Goal: Task Accomplishment & Management: Use online tool/utility

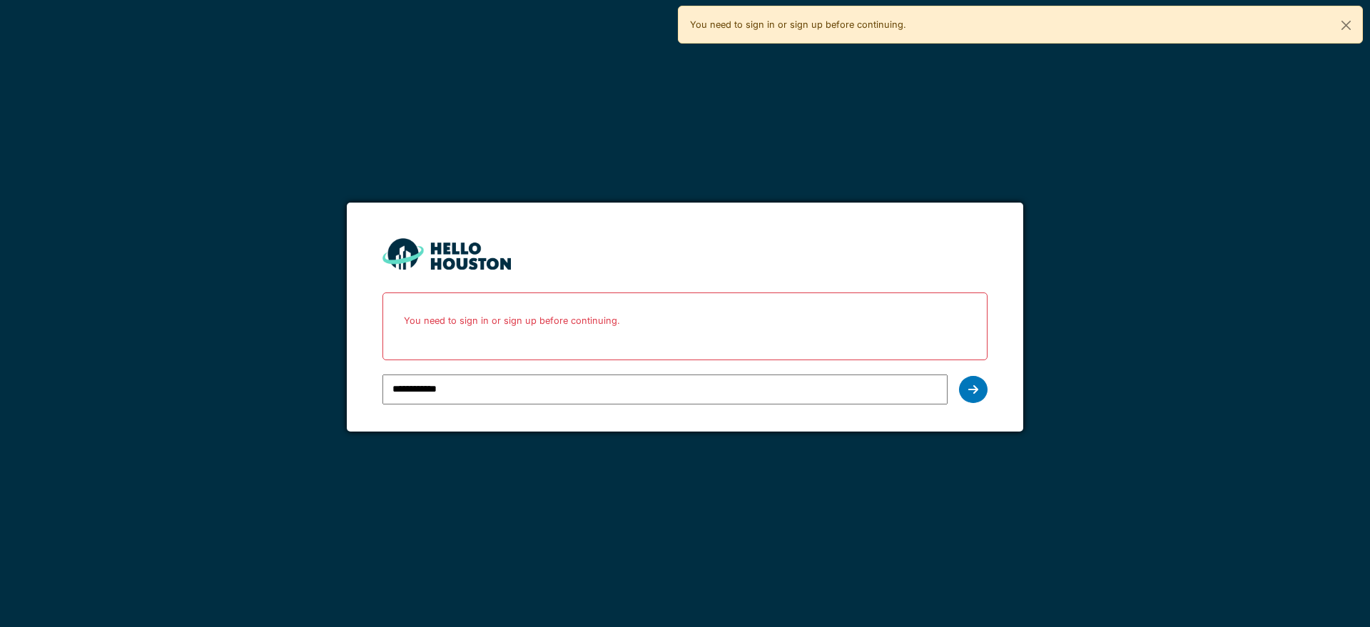
click at [968, 392] on icon at bounding box center [973, 389] width 10 height 11
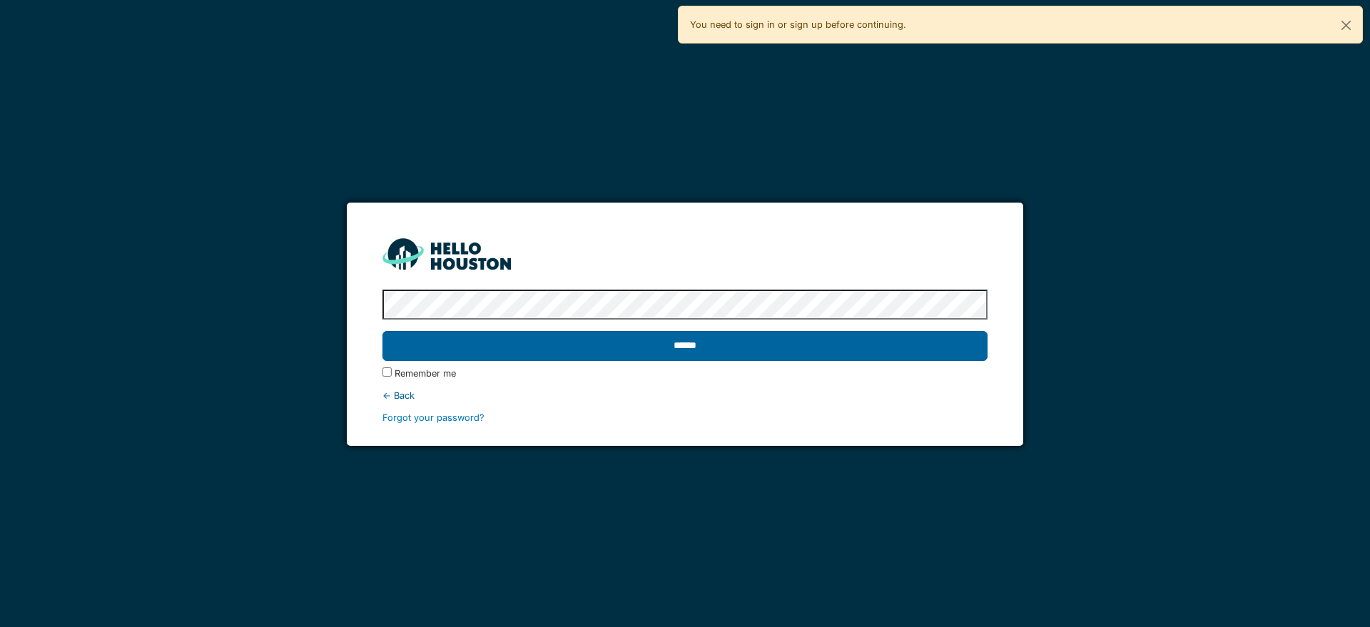
click at [843, 349] on input "******" at bounding box center [684, 346] width 604 height 30
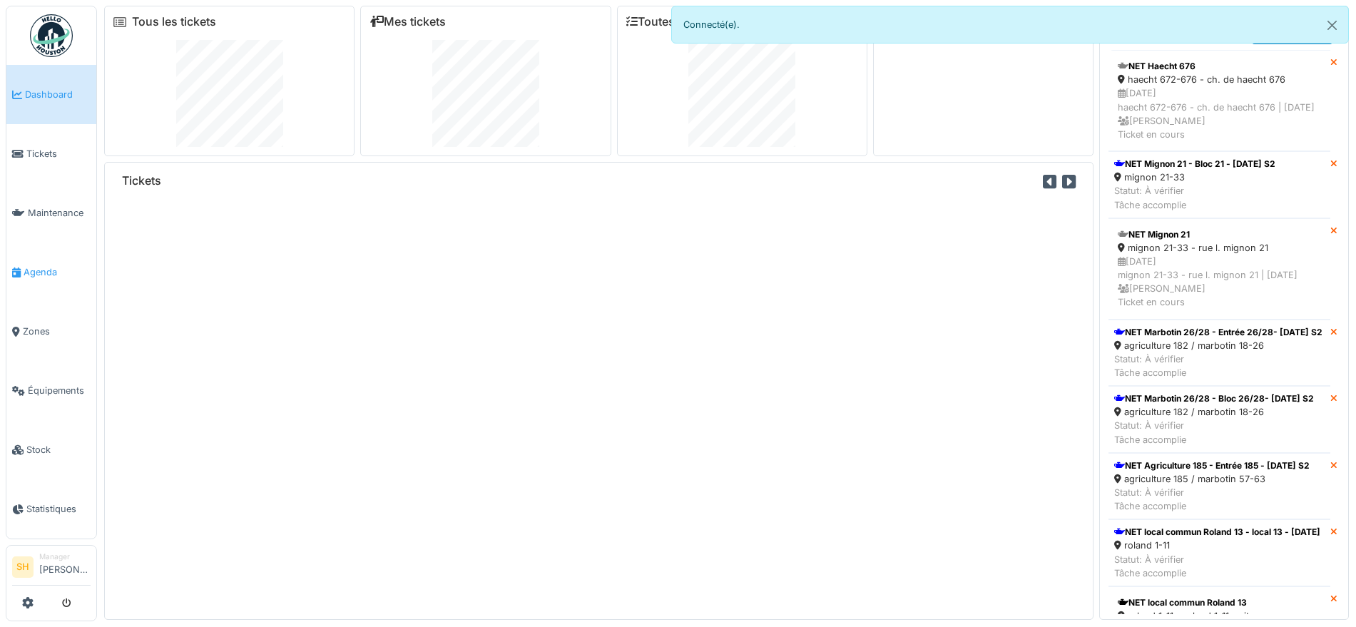
click at [42, 269] on span "Agenda" at bounding box center [57, 272] width 67 height 14
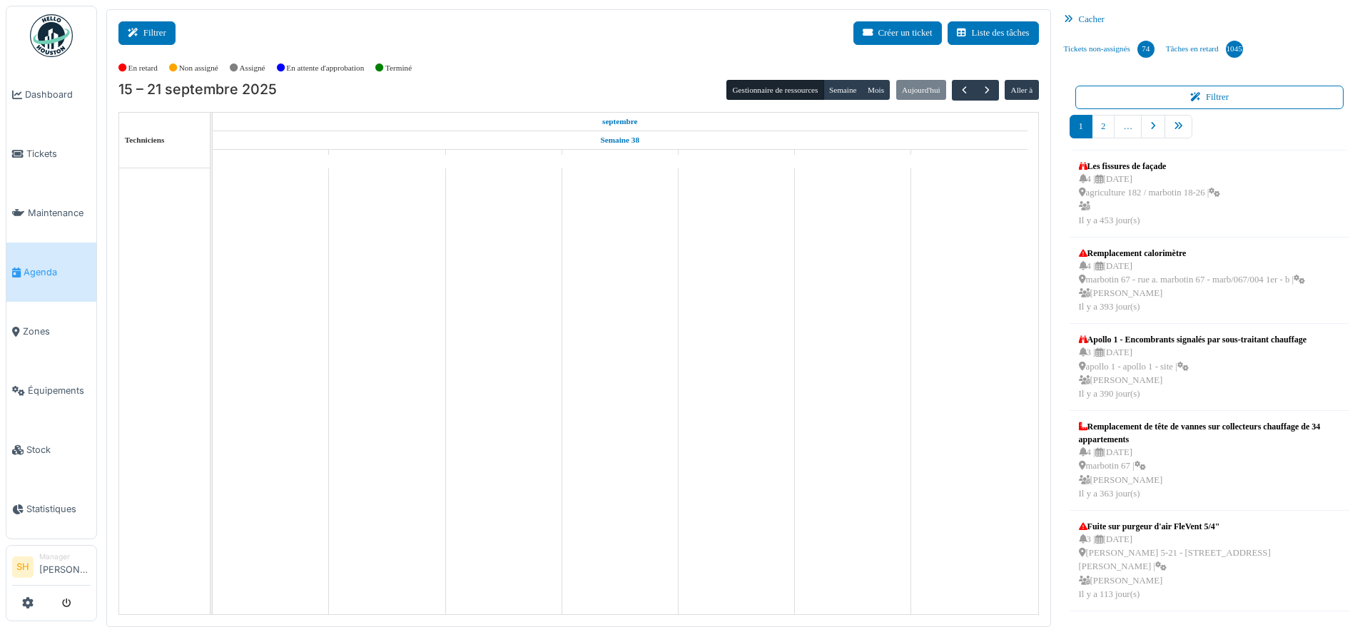
click at [151, 32] on button "Filtrer" at bounding box center [146, 33] width 57 height 24
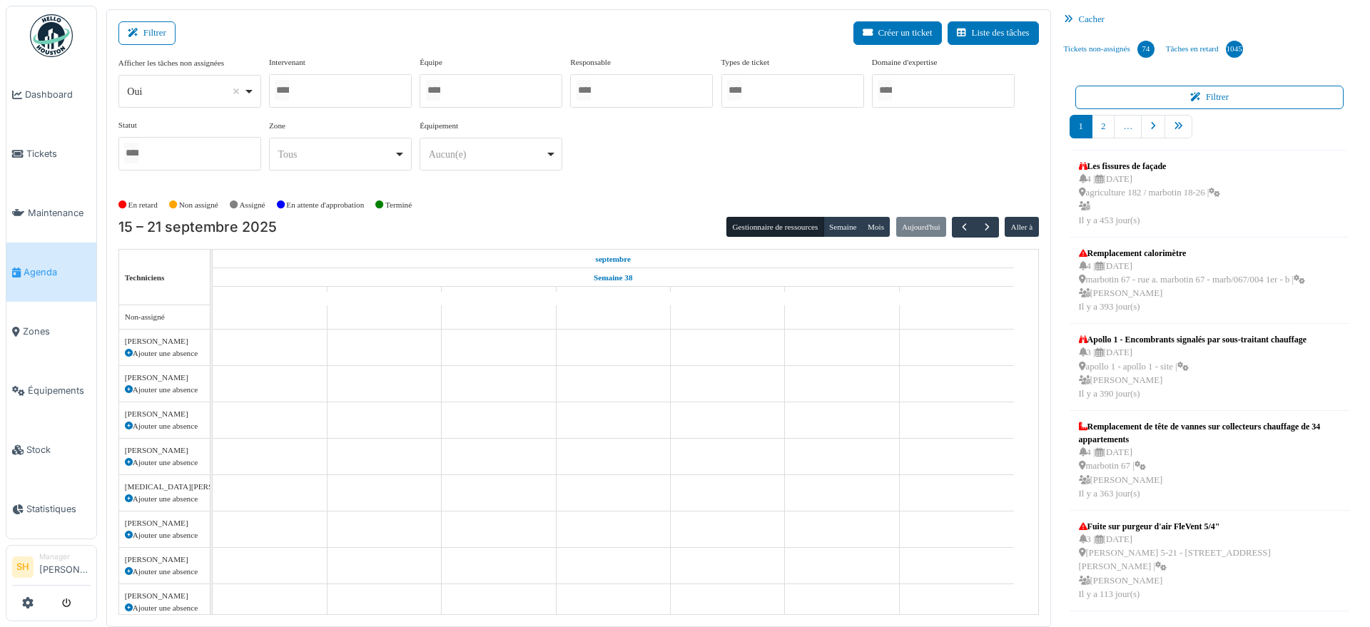
click at [455, 96] on div at bounding box center [491, 91] width 143 height 34
click at [330, 83] on div at bounding box center [340, 91] width 143 height 34
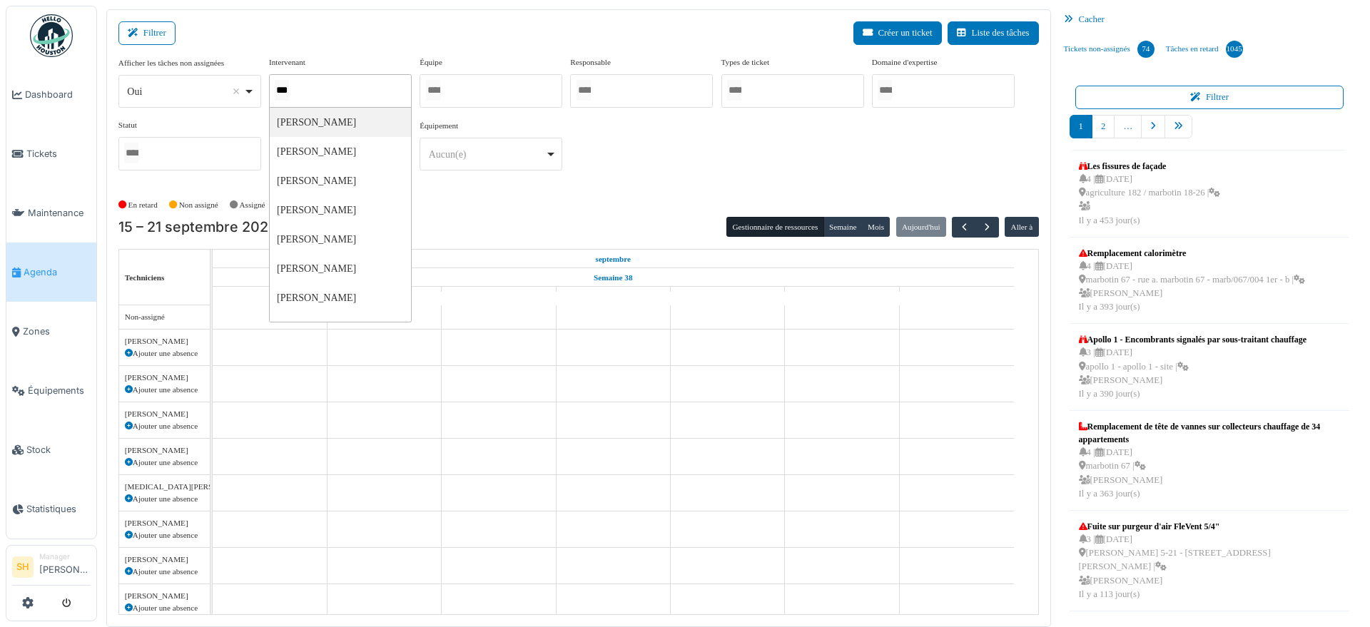
type input "****"
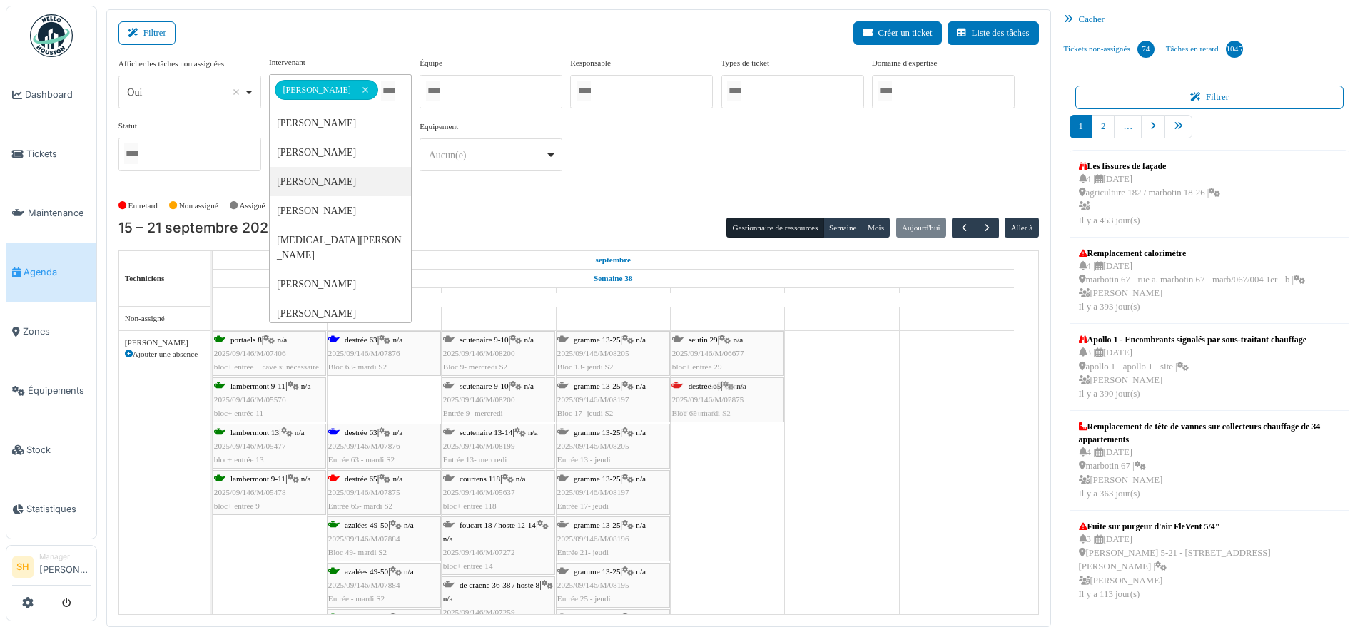
drag, startPoint x: 364, startPoint y: 395, endPoint x: 710, endPoint y: 444, distance: 349.5
click at [710, 444] on div "apollo 1 Permanence sur site apollo 1 Permanence sur site apollo 1 Permanence s…" at bounding box center [626, 508] width 826 height 403
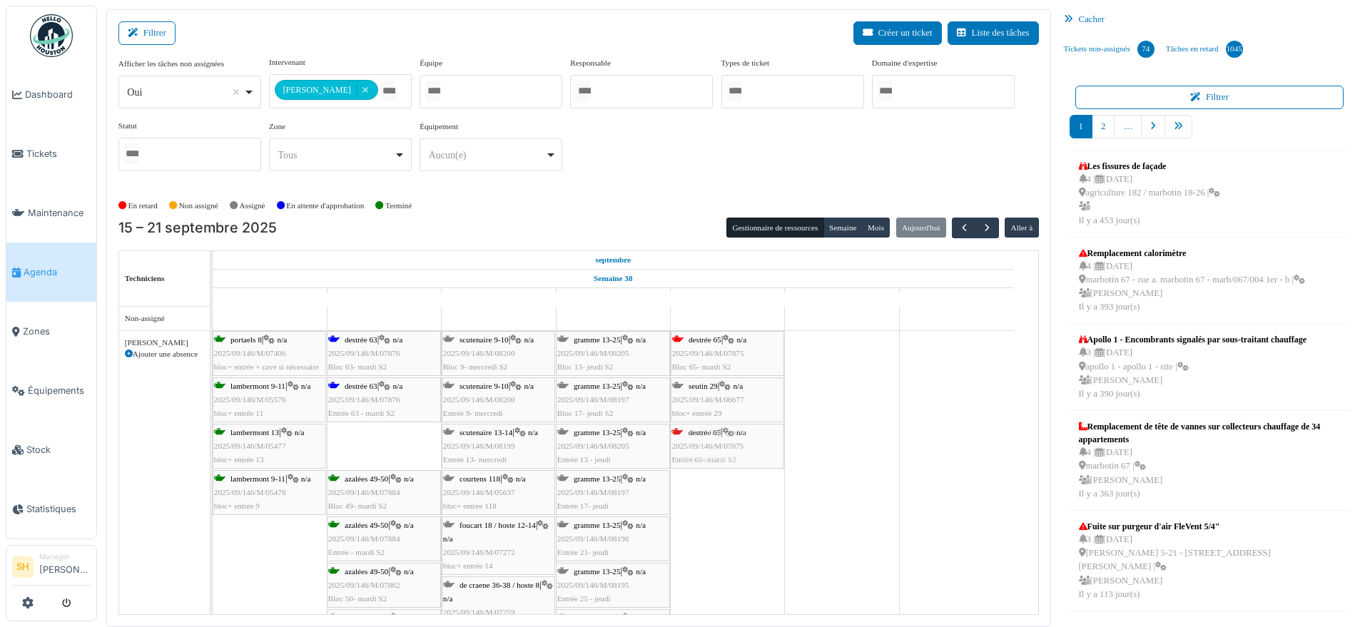
drag, startPoint x: 394, startPoint y: 447, endPoint x: 764, endPoint y: 389, distance: 374.8
click at [213, 389] on div "portaels 8 | n/a 2025/09/146/M/07406 bloc+ entrée + cave si nécessaire [PERSON_…" at bounding box center [213, 503] width 0 height 345
click at [357, 333] on div "[PERSON_NAME] 63 | n/a 2025/09/146/M/07876 Bloc 63- mardi S2" at bounding box center [383, 353] width 111 height 41
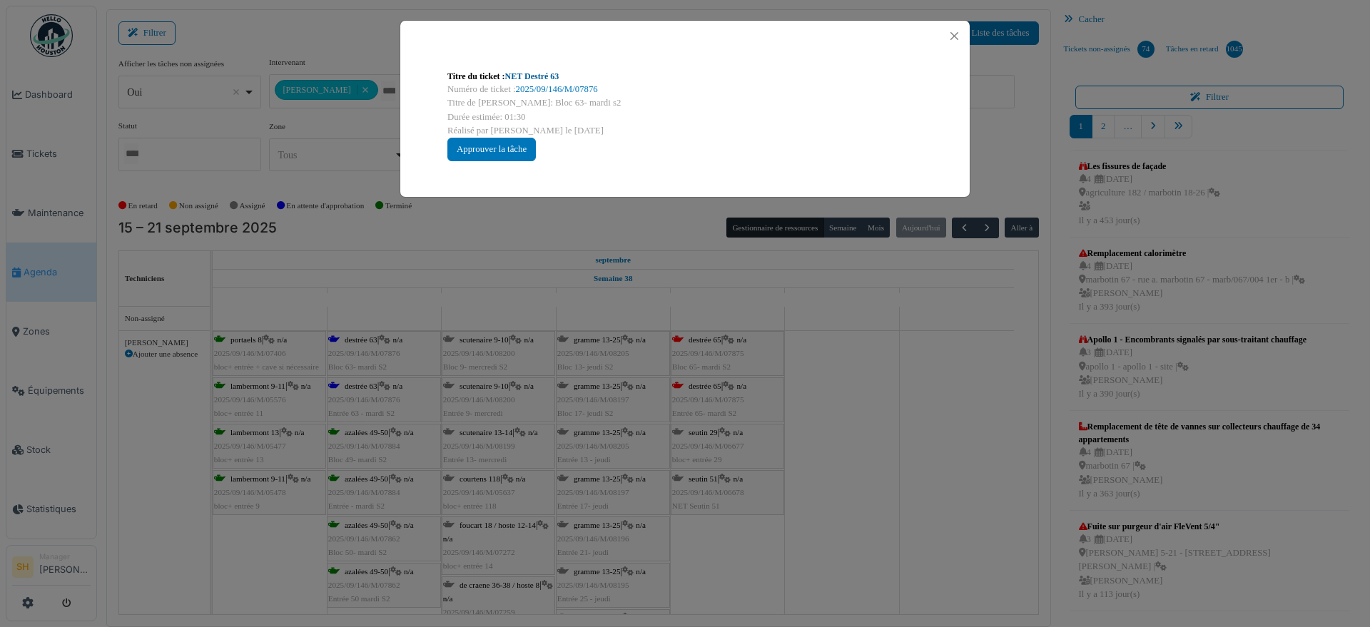
click at [533, 74] on link "NET Destré 63" at bounding box center [532, 76] width 54 height 10
drag, startPoint x: 911, startPoint y: 408, endPoint x: 836, endPoint y: 422, distance: 76.8
click at [910, 408] on div "Titre du ticket : NET Destré 63 Numéro de ticket : 2025/09/146/M/07876 Titre de…" at bounding box center [685, 313] width 1370 height 627
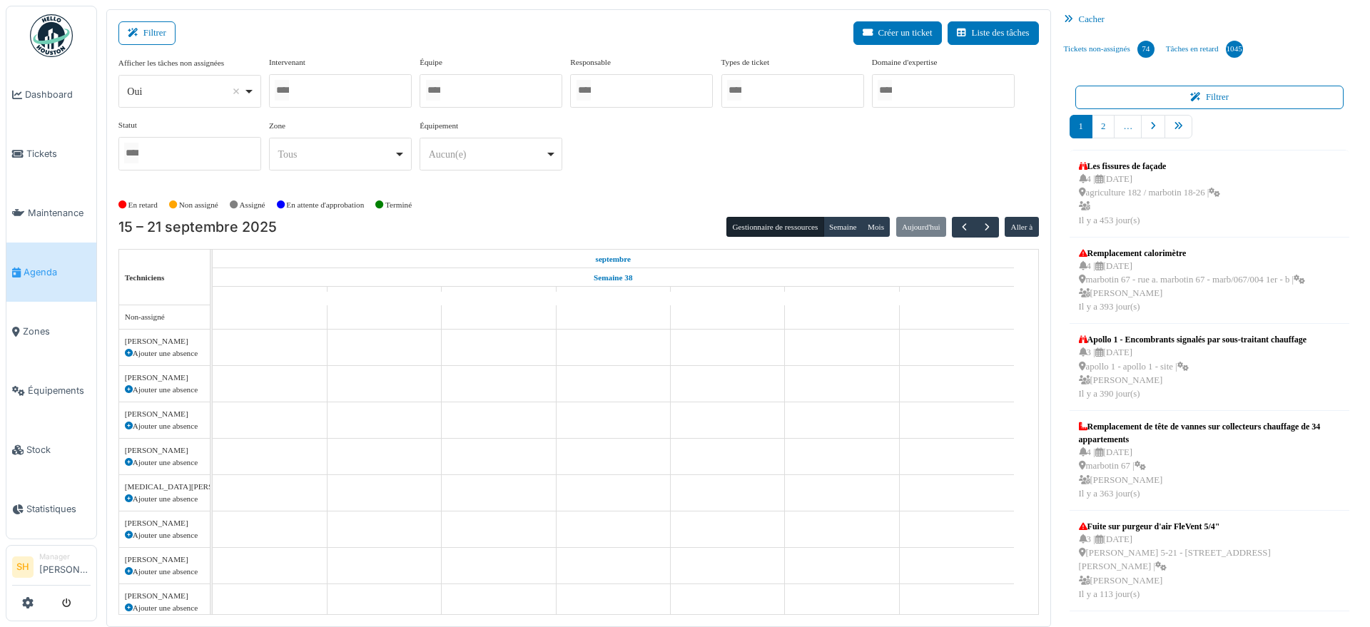
click at [453, 93] on div at bounding box center [491, 91] width 143 height 34
click at [699, 182] on div "Afficher les tâches non assignées *** Oui Remove item Oui Non Intervenant [PERS…" at bounding box center [578, 125] width 920 height 138
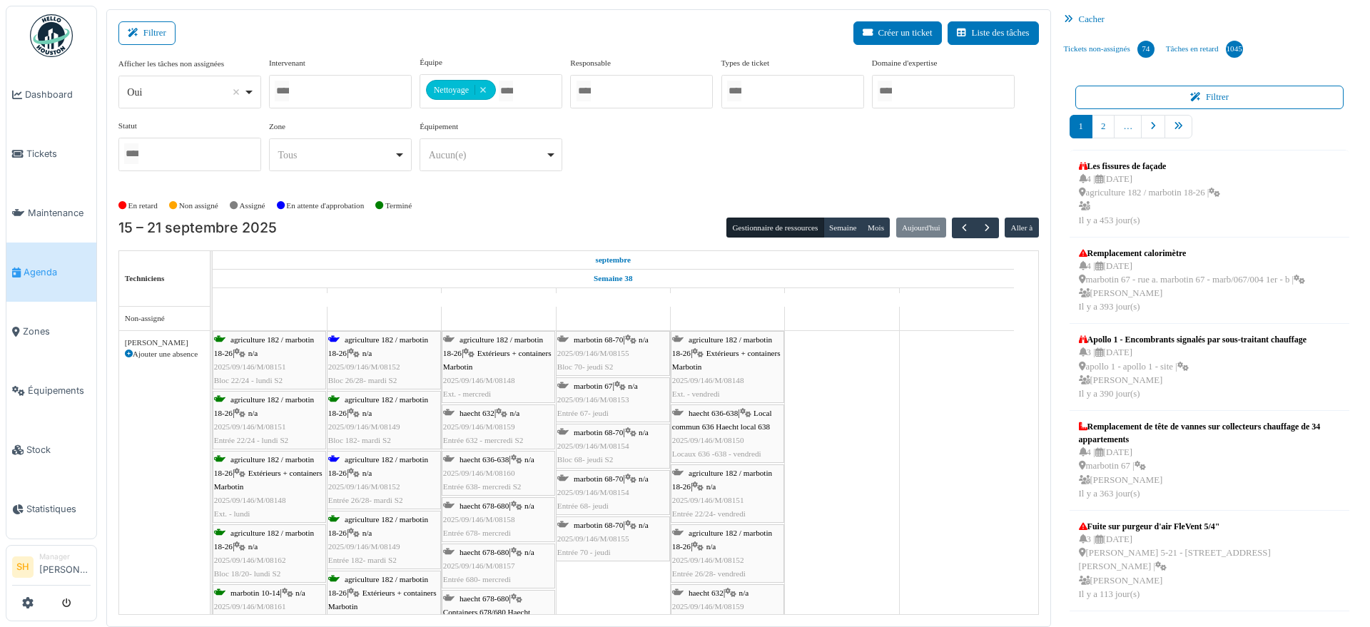
click at [377, 347] on div "agriculture 182 / marbotin 18-26 | n/a 2025/09/146/M/08152 Bloc 26/28- mardi S2" at bounding box center [383, 360] width 111 height 55
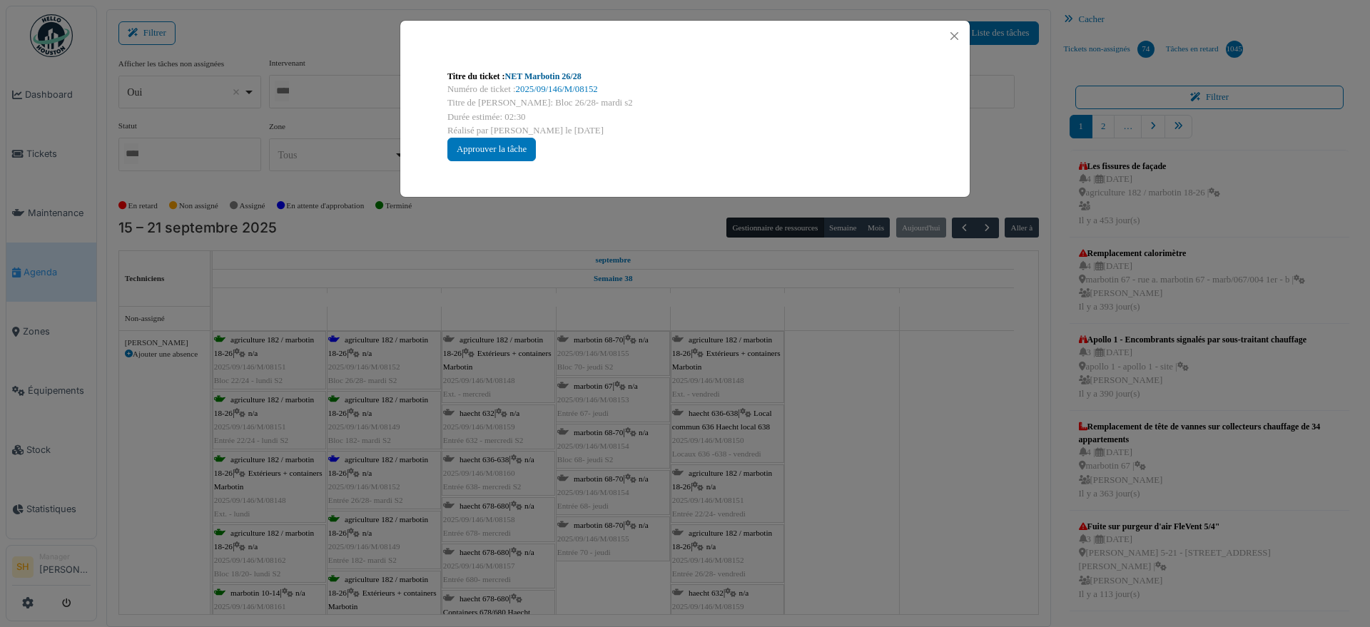
click at [565, 76] on link "NET Marbotin 26/28" at bounding box center [543, 76] width 76 height 10
drag, startPoint x: 779, startPoint y: 438, endPoint x: 554, endPoint y: 457, distance: 225.5
click at [777, 438] on div "Titre du ticket : NET Marbotin 26/28 Numéro de ticket : 2025/09/146/M/08152 Tit…" at bounding box center [685, 313] width 1370 height 627
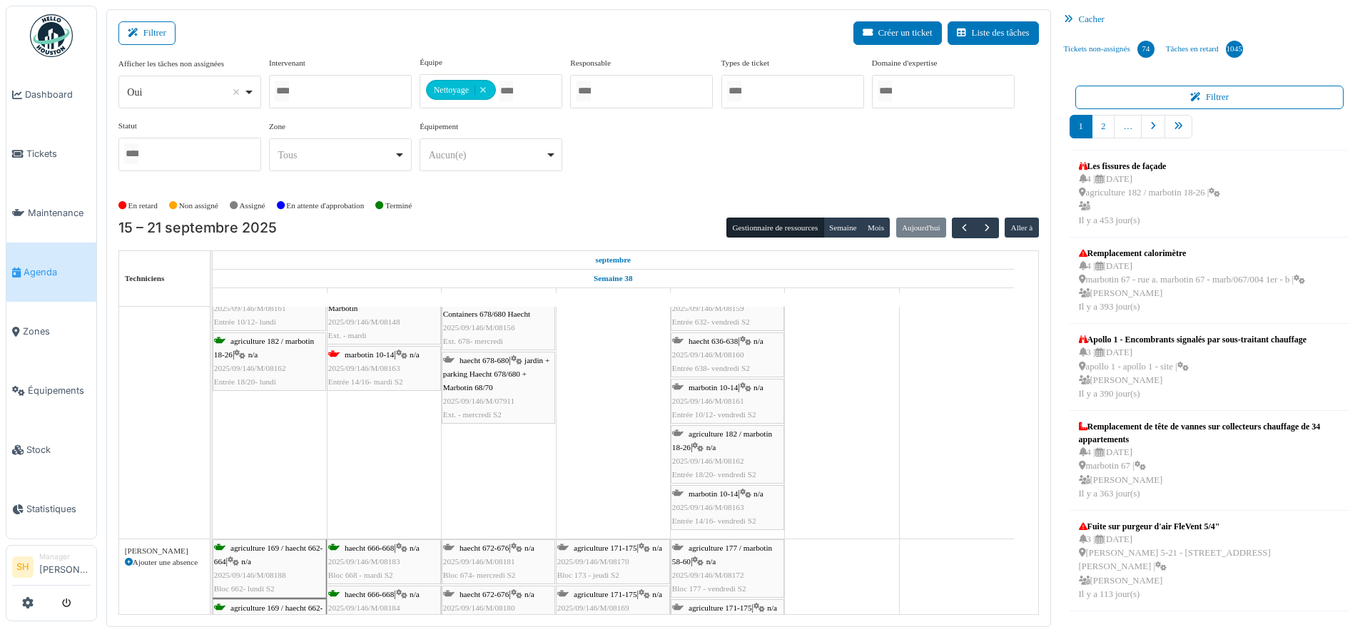
scroll to position [268, 0]
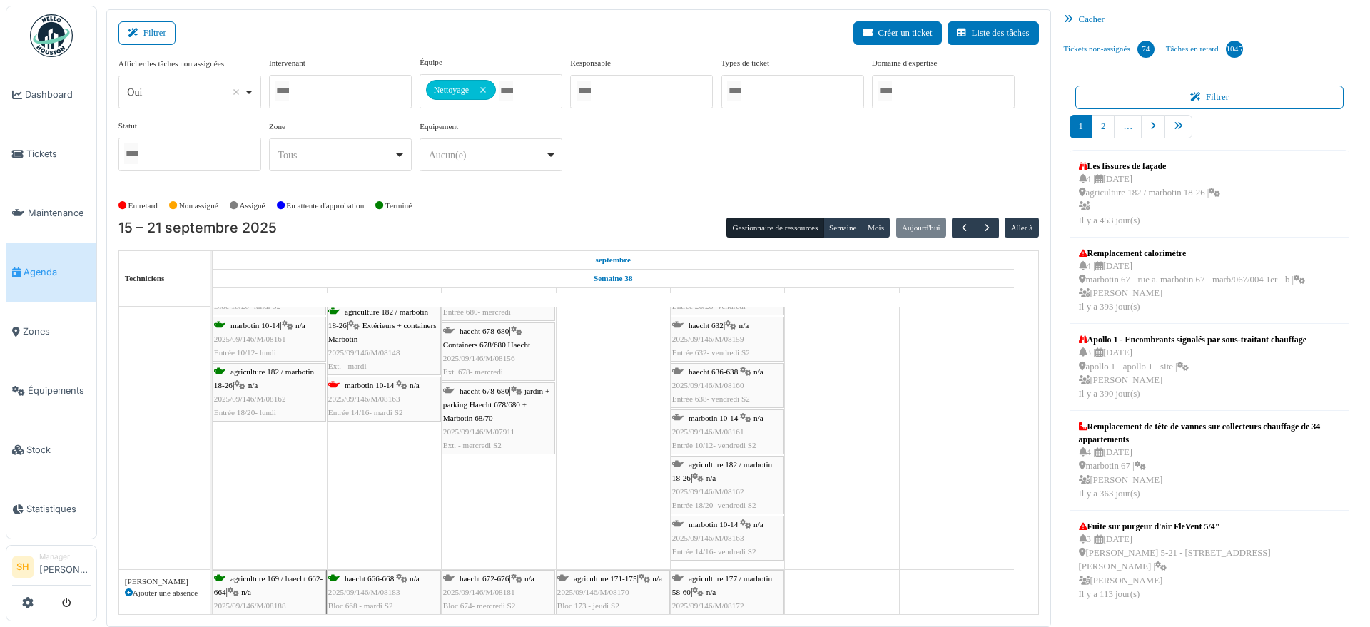
click at [370, 384] on span "marbotin 10-14" at bounding box center [369, 385] width 49 height 9
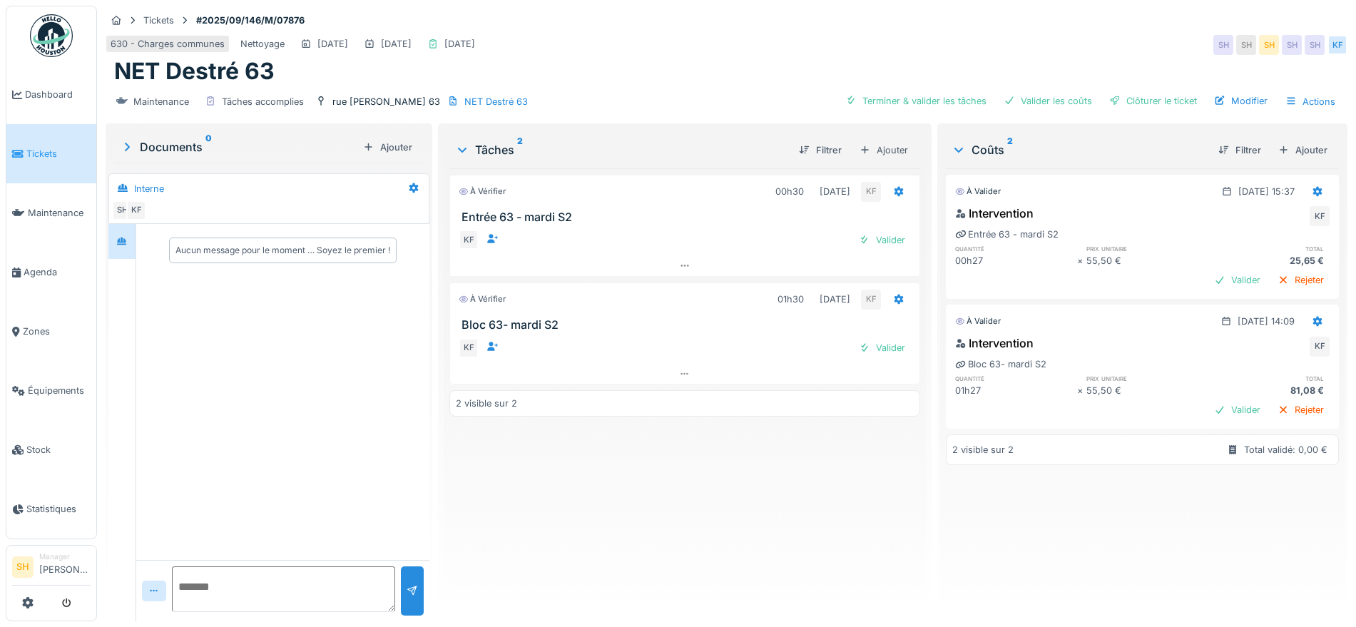
drag, startPoint x: 910, startPoint y: 101, endPoint x: 998, endPoint y: 90, distance: 87.7
click at [910, 100] on div "Terminer & valider les tâches" at bounding box center [916, 100] width 153 height 19
click at [1018, 91] on div "Terminer & valider les tâches Valider les coûts Clôturer le ticket Modifier Act…" at bounding box center [1091, 101] width 502 height 21
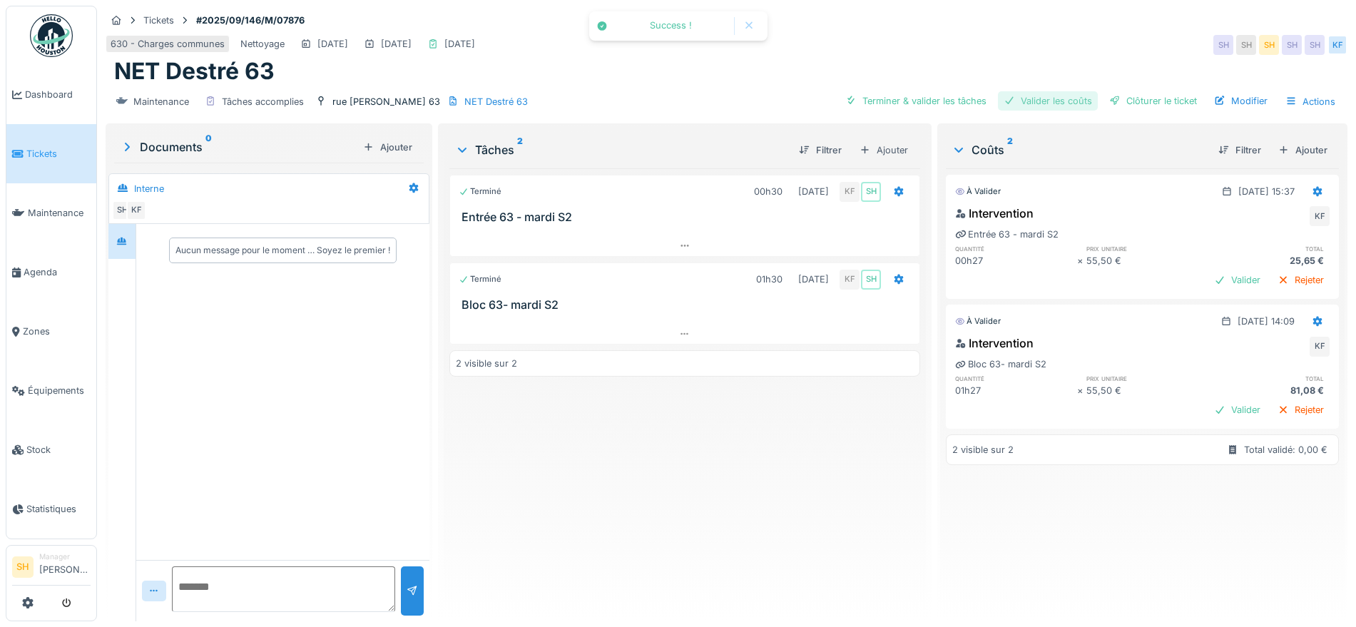
drag, startPoint x: 1043, startPoint y: 97, endPoint x: 1055, endPoint y: 98, distance: 11.5
click at [1043, 98] on div "Valider les coûts" at bounding box center [1048, 100] width 100 height 19
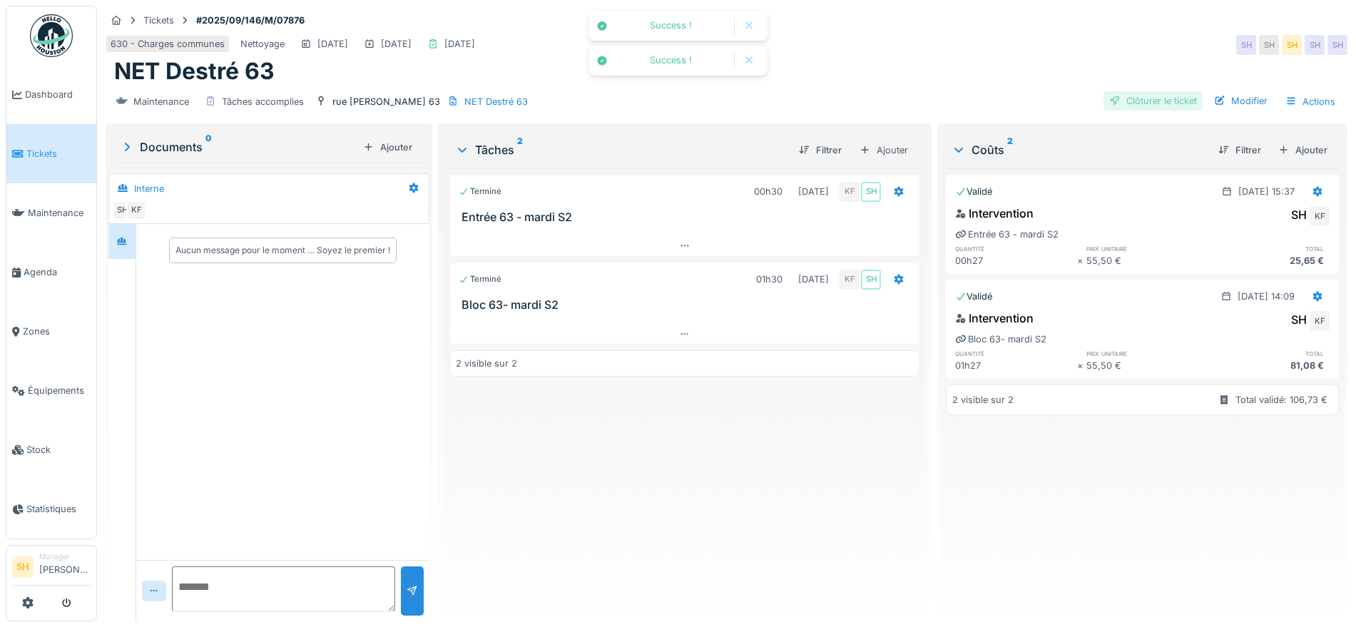
click at [1119, 101] on div "Clôturer le ticket" at bounding box center [1153, 100] width 99 height 19
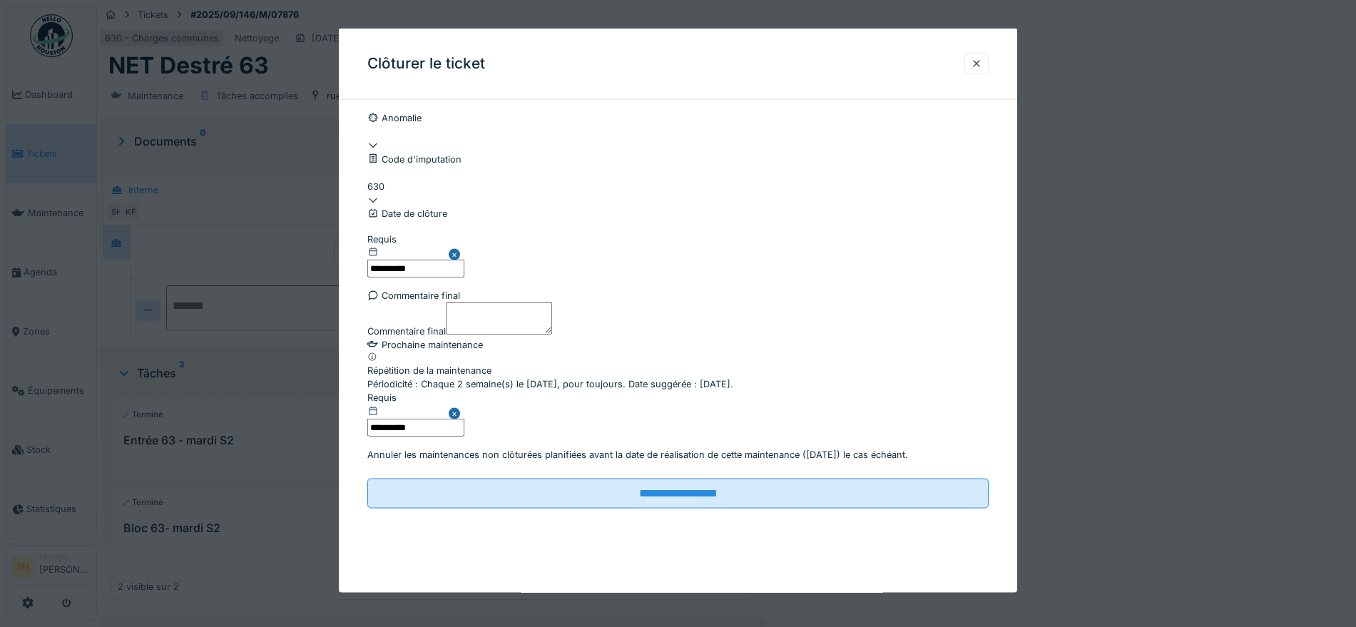
scroll to position [122, 0]
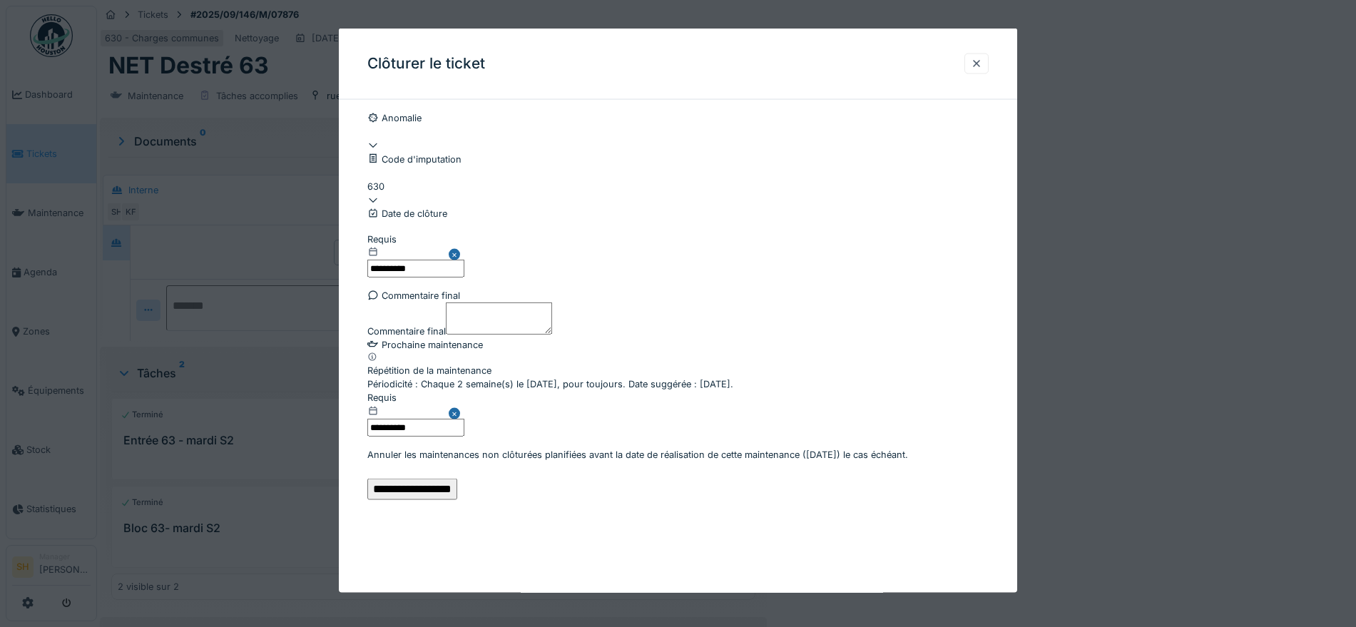
click at [457, 499] on input "**********" at bounding box center [412, 488] width 90 height 21
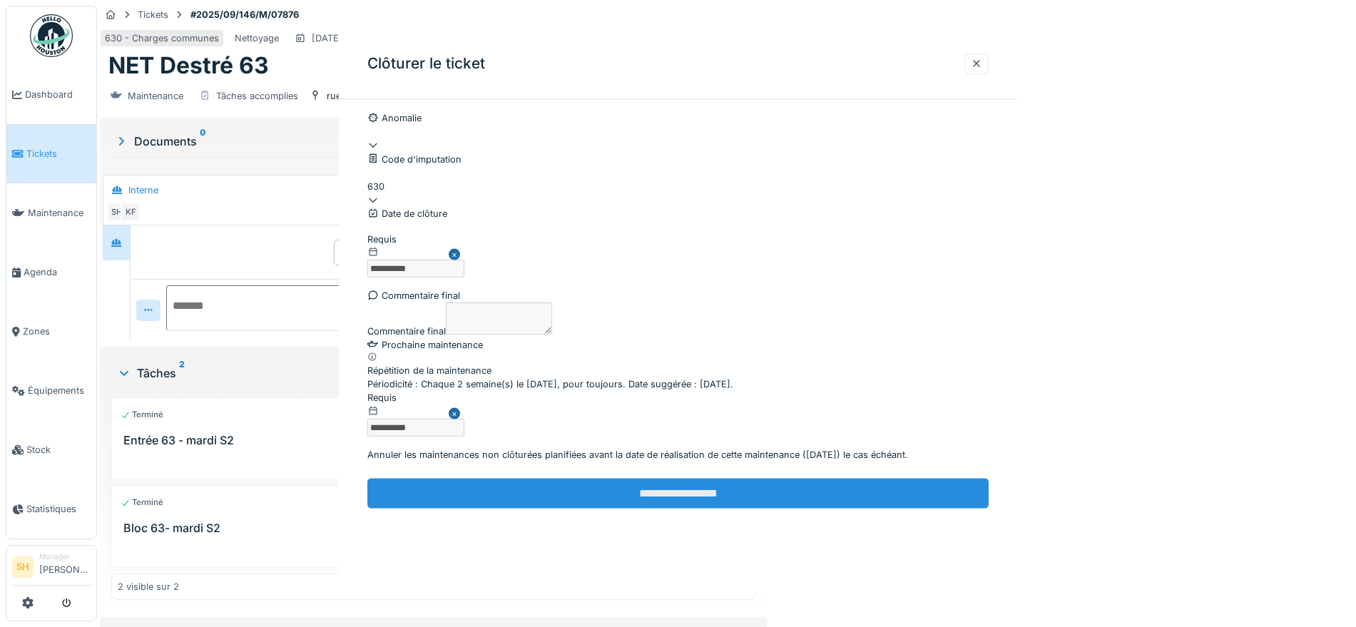
scroll to position [0, 0]
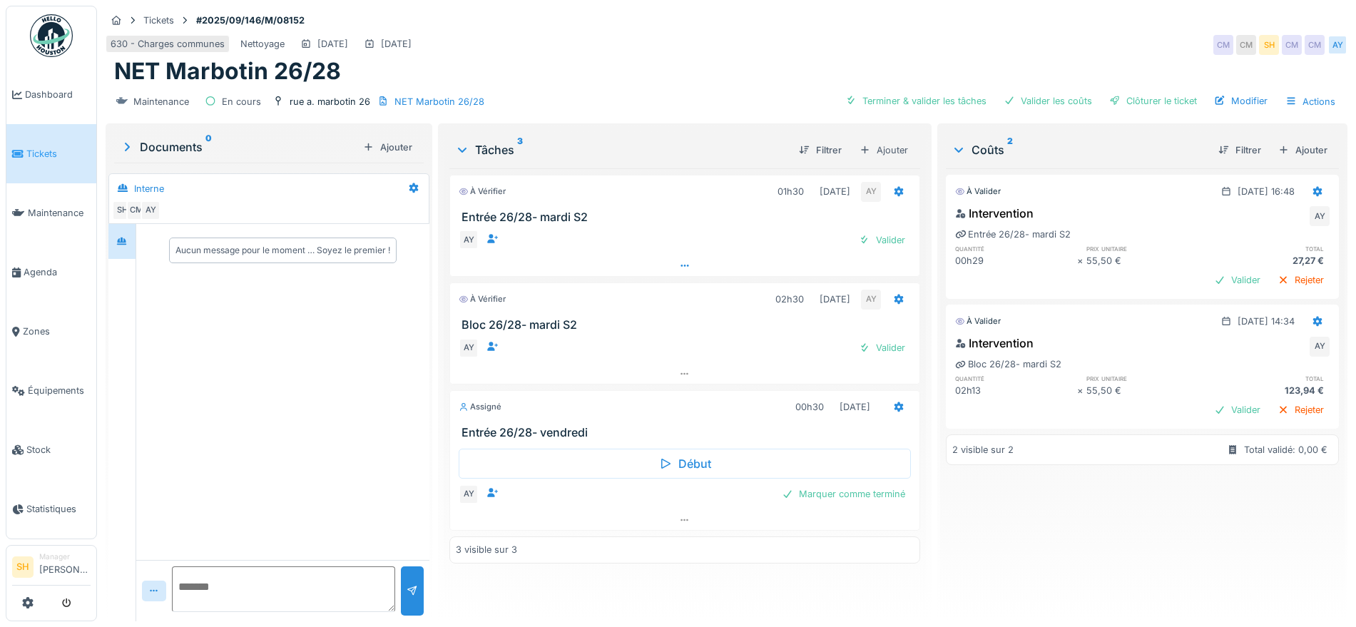
drag, startPoint x: 887, startPoint y: 345, endPoint x: 883, endPoint y: 272, distance: 73.6
click at [886, 340] on div "Valider" at bounding box center [882, 347] width 58 height 19
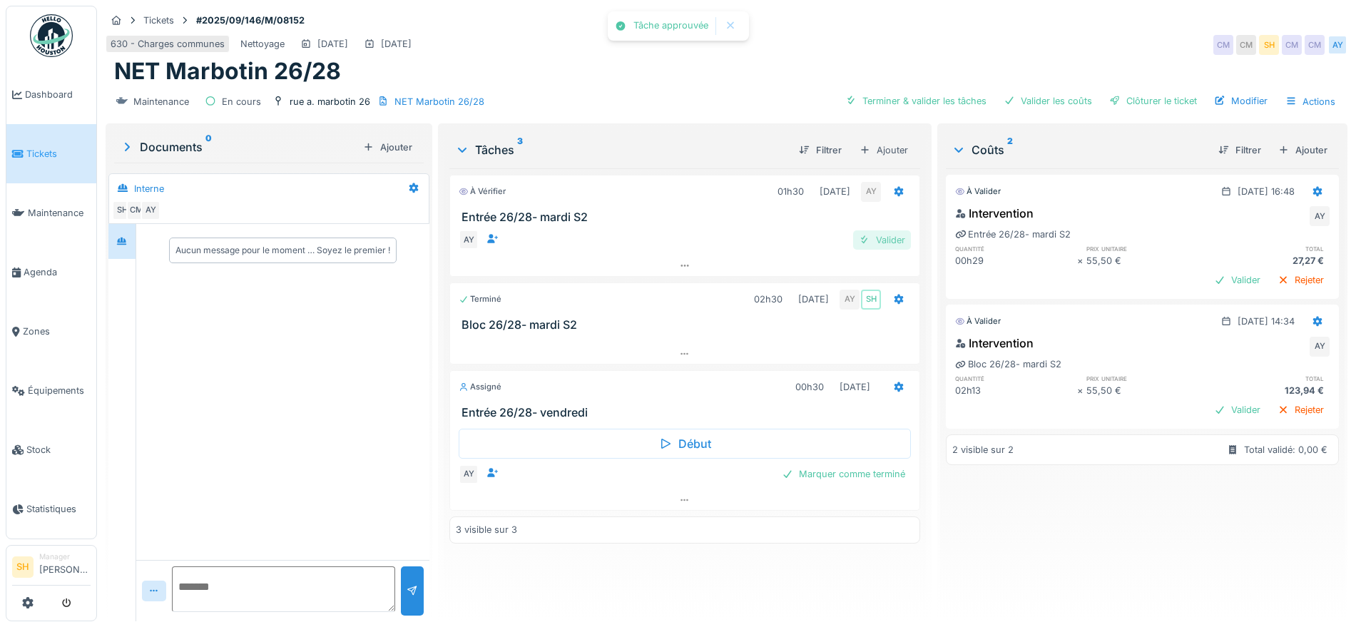
click at [878, 239] on div "Valider" at bounding box center [882, 239] width 58 height 19
